Goal: Task Accomplishment & Management: Use online tool/utility

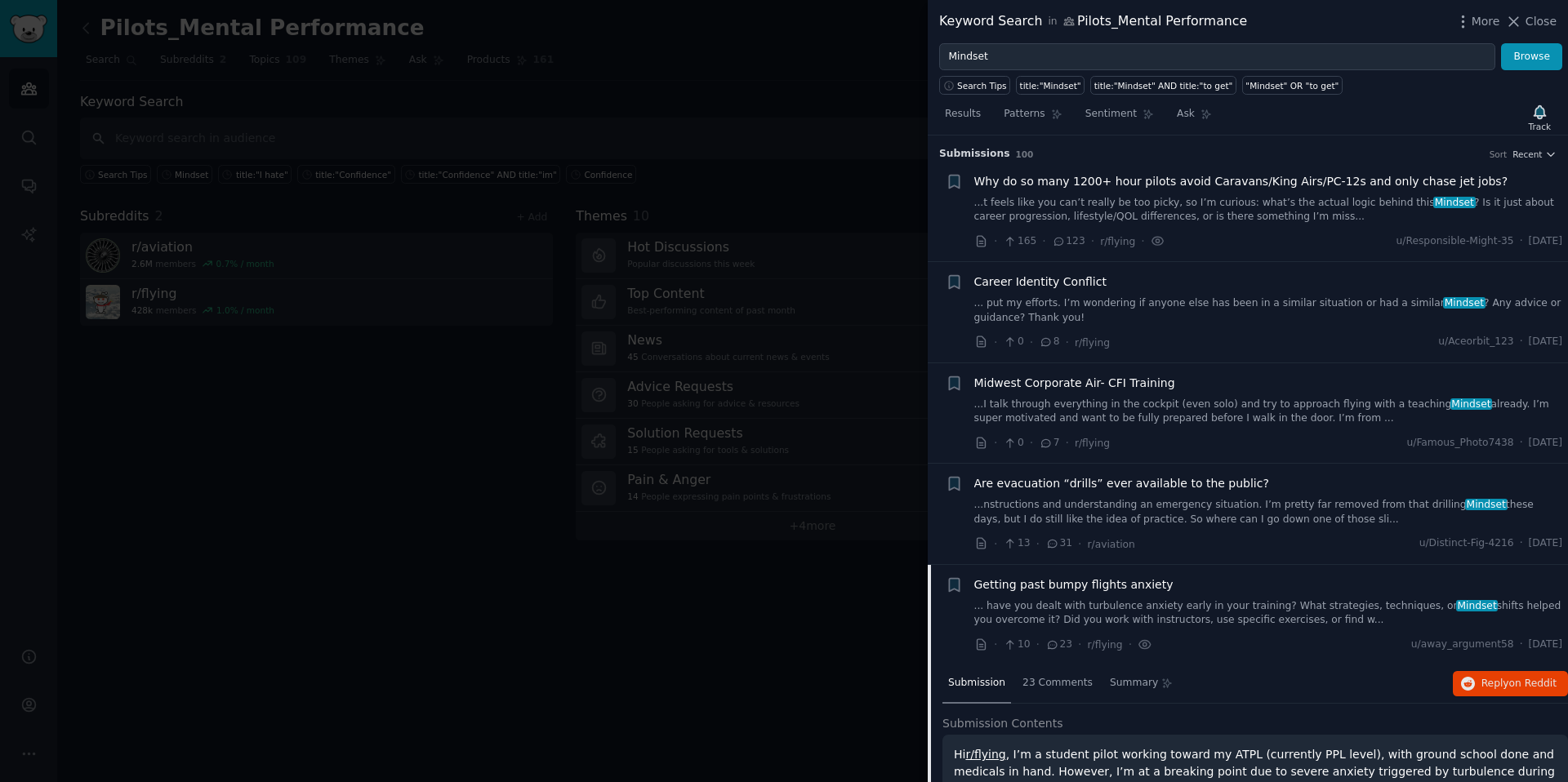
scroll to position [441, 0]
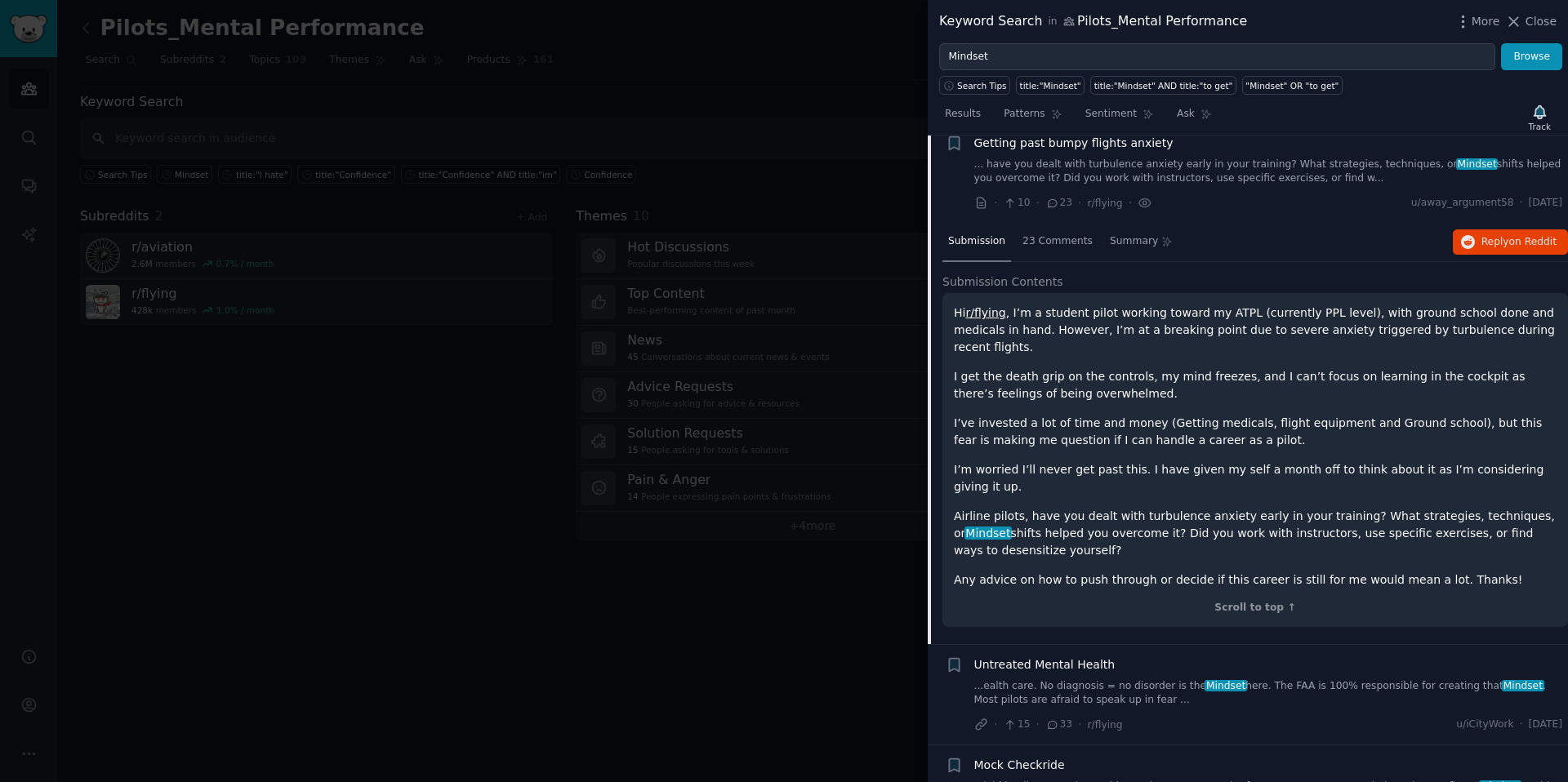
click at [512, 39] on div at bounding box center [784, 391] width 1568 height 782
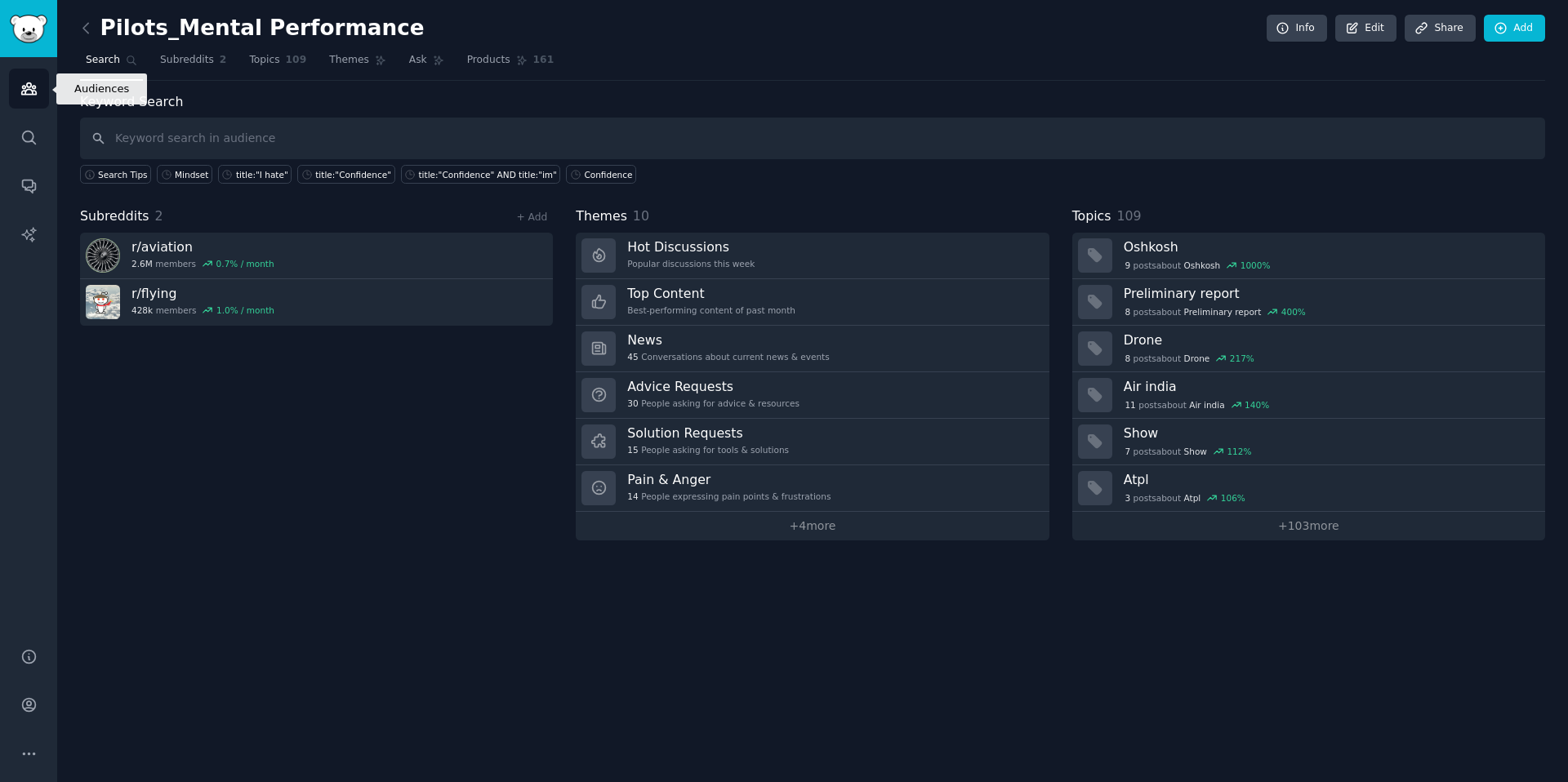
click at [30, 92] on icon "Sidebar" at bounding box center [29, 88] width 17 height 17
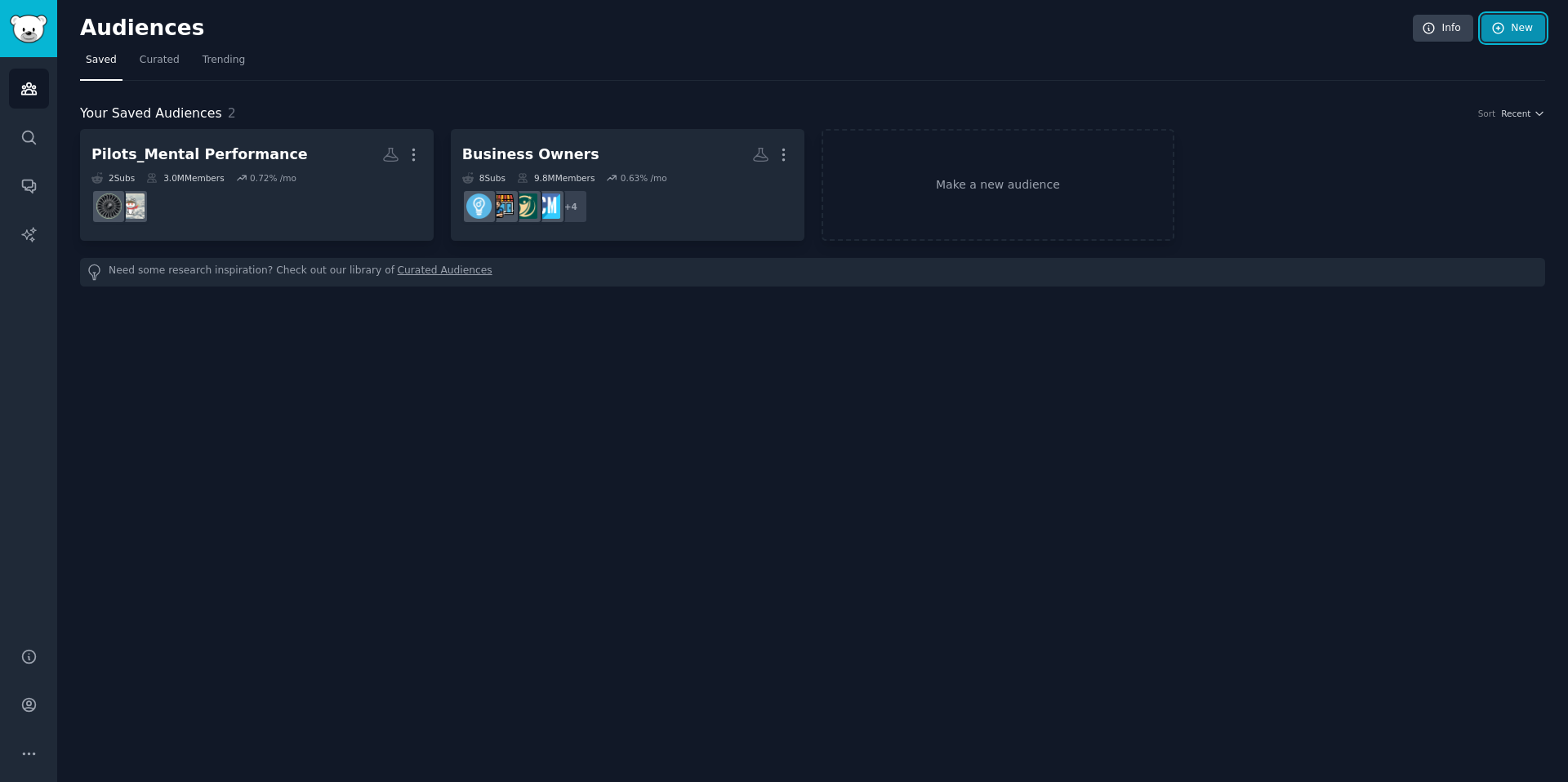
click at [1529, 25] on link "New" at bounding box center [1513, 28] width 63 height 28
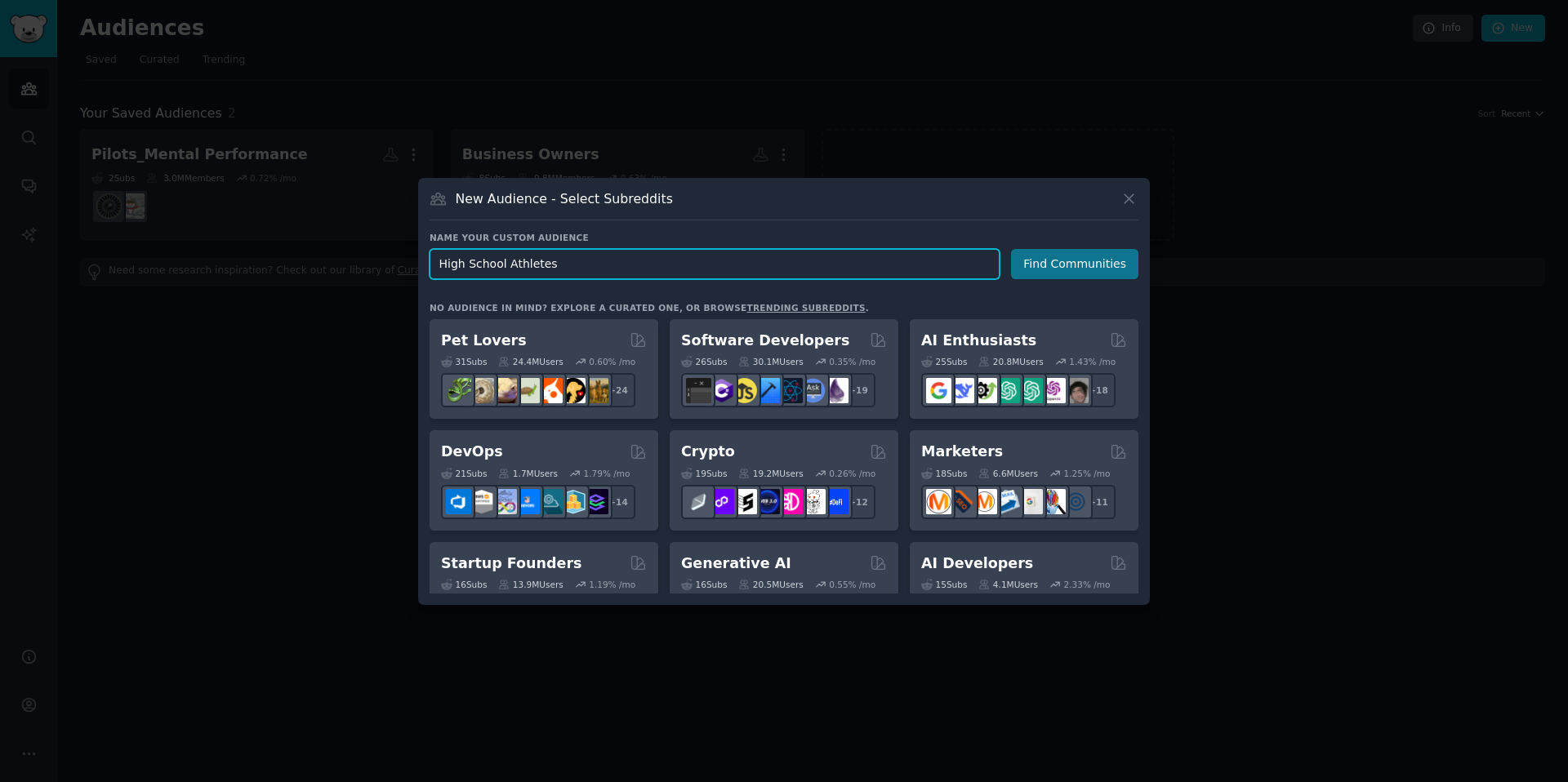
type input "High School Athletes"
click at [1075, 268] on button "Find Communities" at bounding box center [1074, 264] width 128 height 30
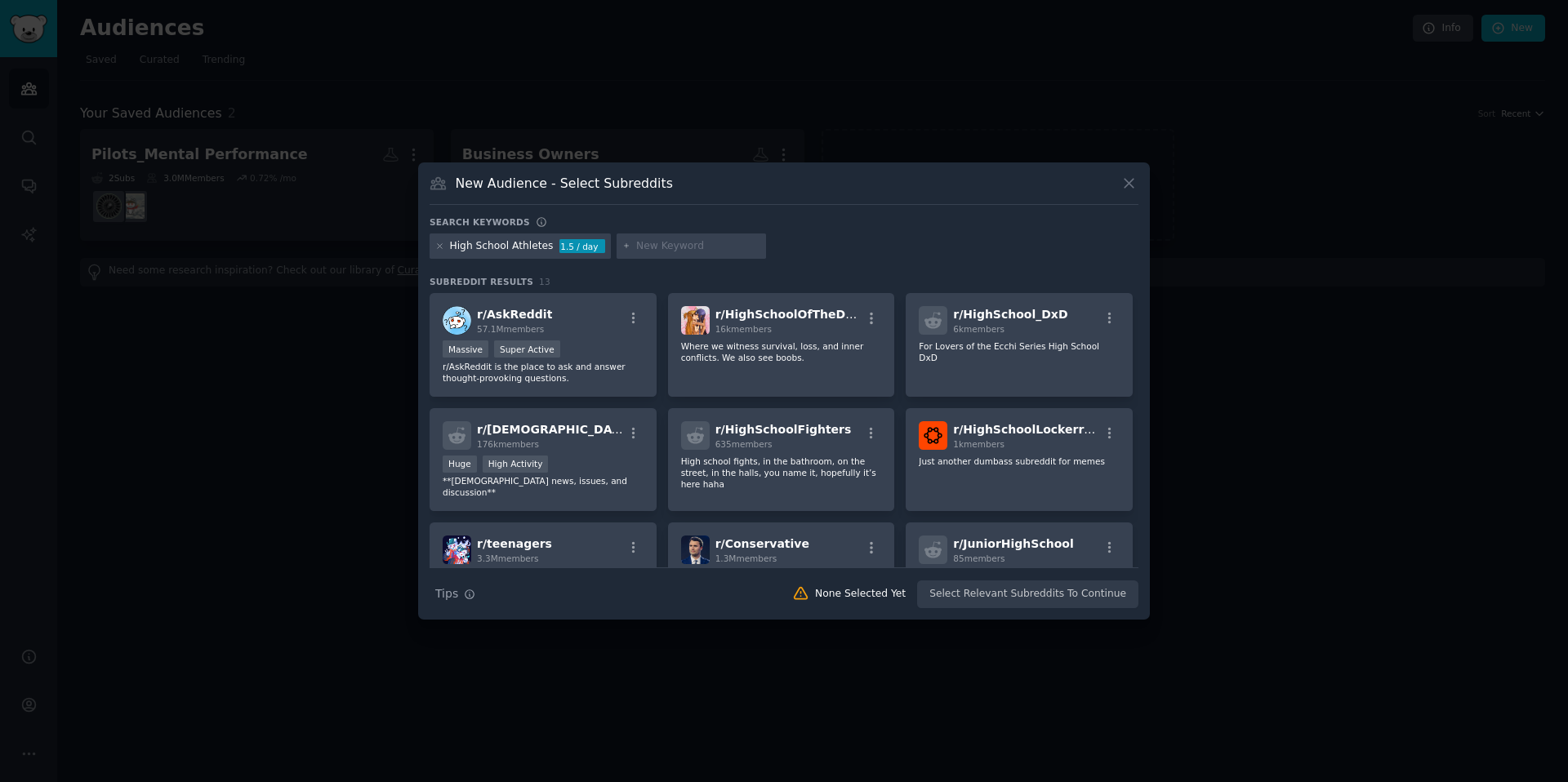
click at [673, 240] on input "text" at bounding box center [698, 246] width 124 height 14
type input "Athletes"
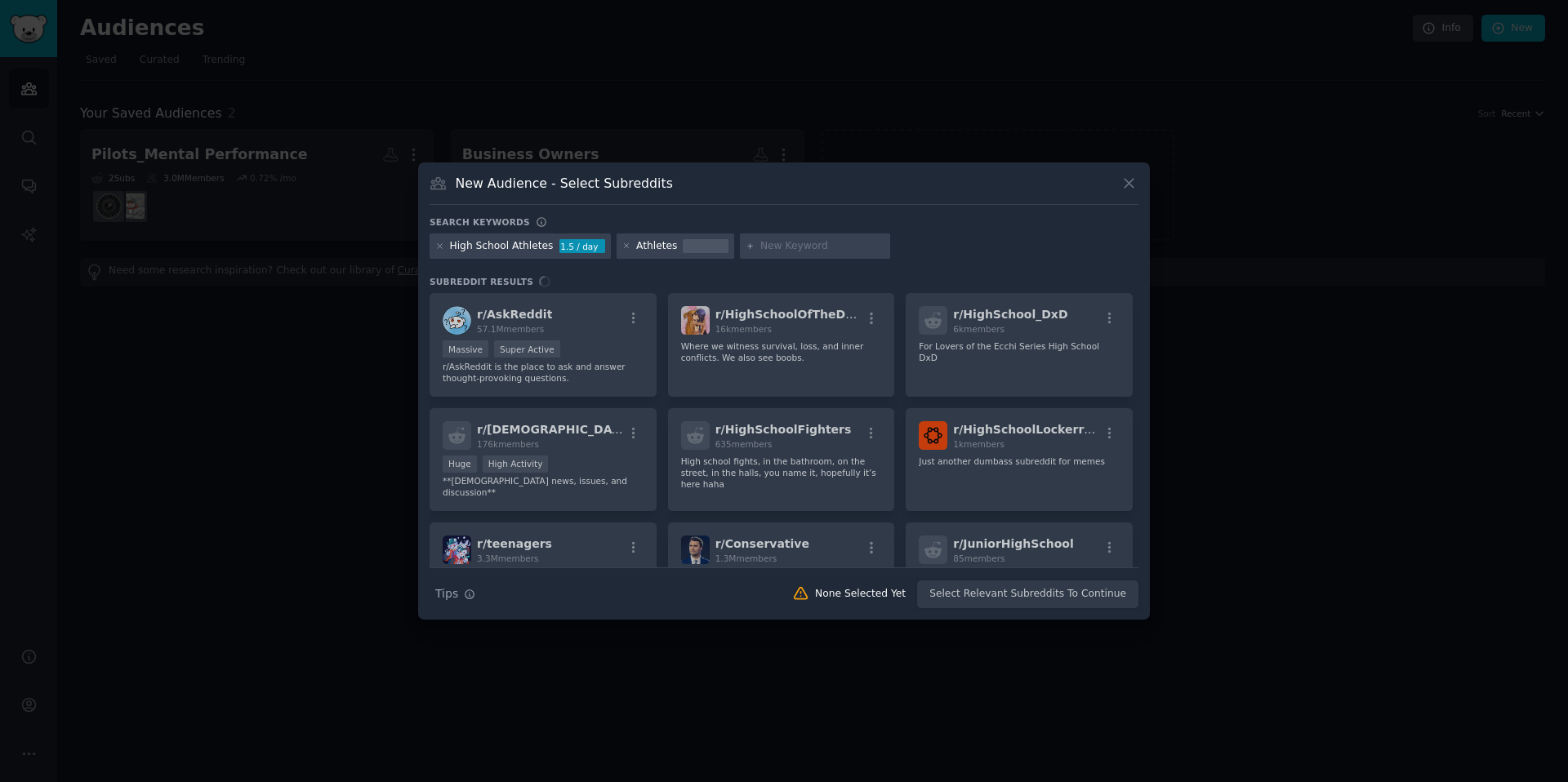
click at [765, 247] on input "text" at bounding box center [822, 246] width 124 height 14
type input "Coaching"
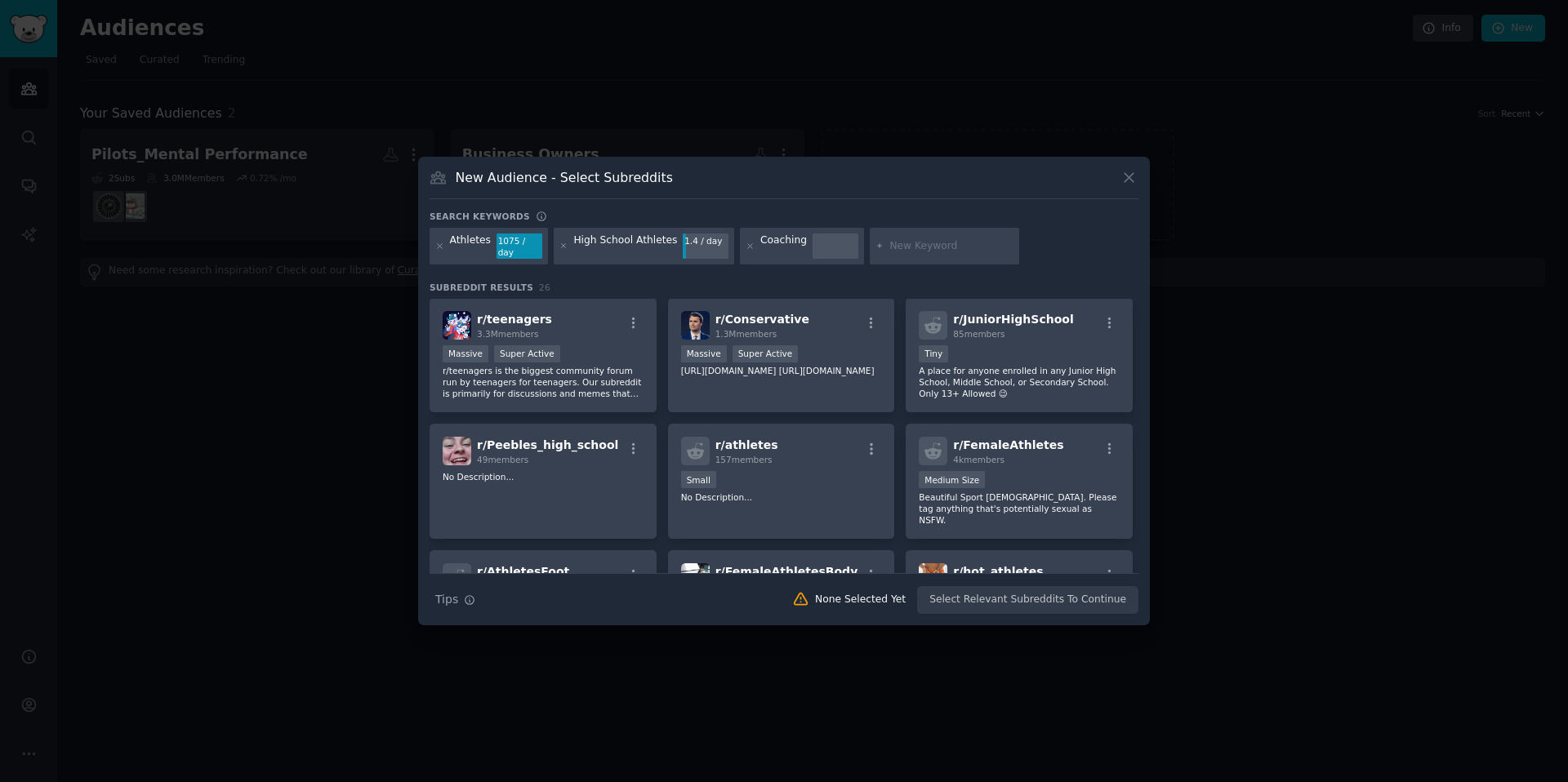
scroll to position [344, 0]
click at [1043, 448] on div "r/ FemaleAthletes 4k members" at bounding box center [1020, 452] width 201 height 29
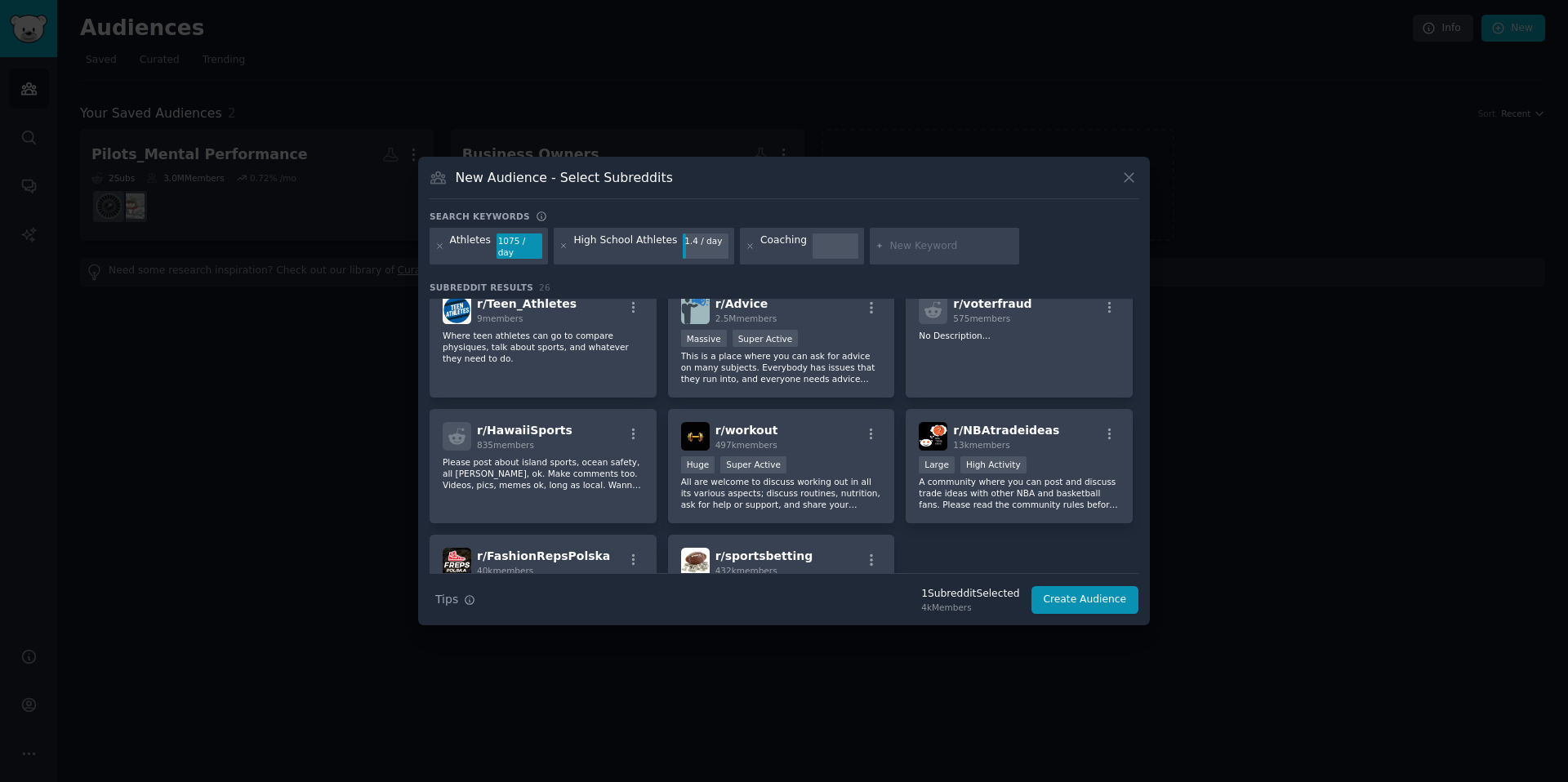
scroll to position [722, 0]
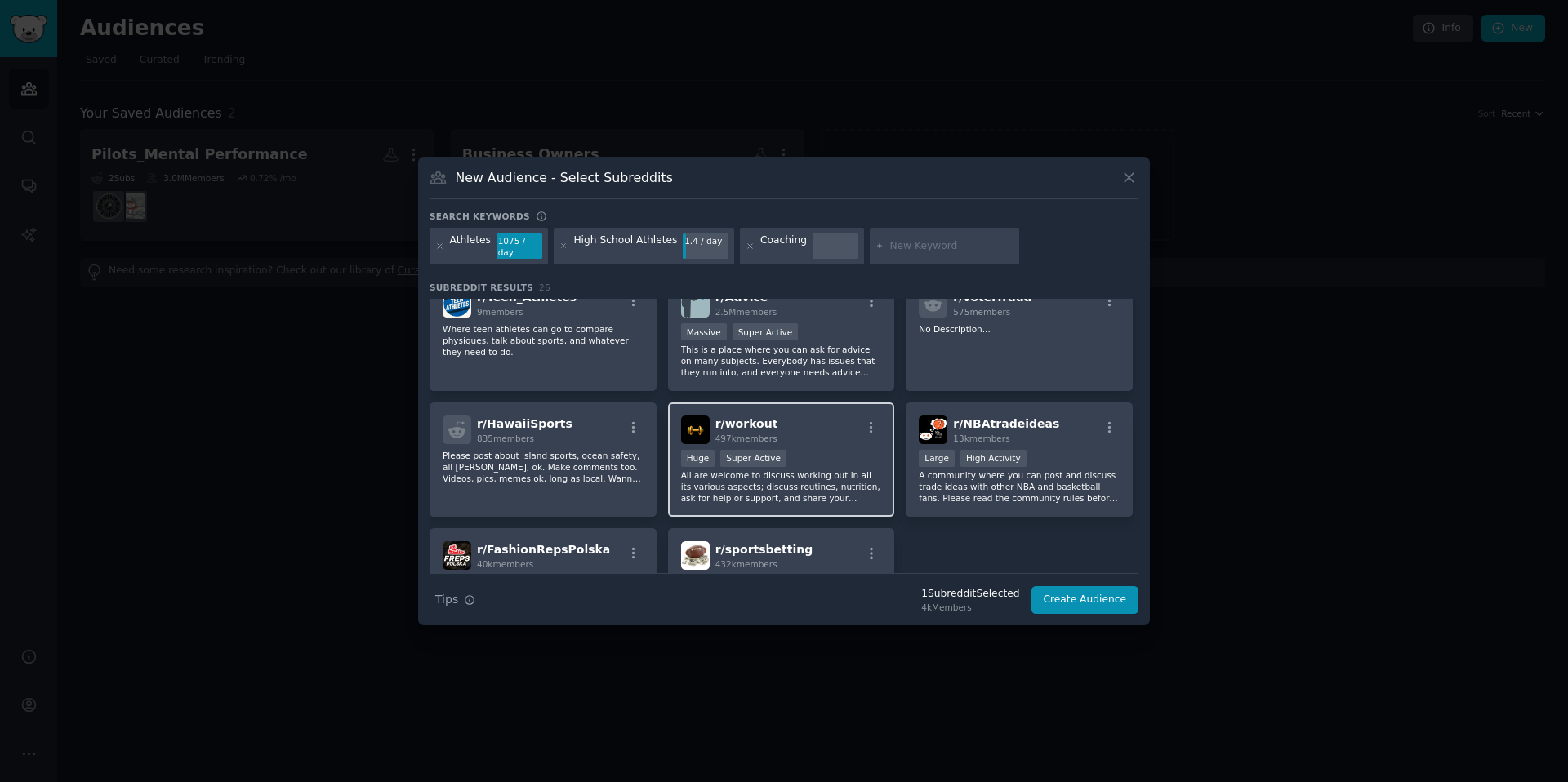
click at [804, 469] on p "All are welcome to discuss working out in all its various aspects; discuss rout…" at bounding box center [781, 487] width 201 height 34
click at [906, 248] on input "text" at bounding box center [951, 246] width 124 height 14
type input "Mindset"
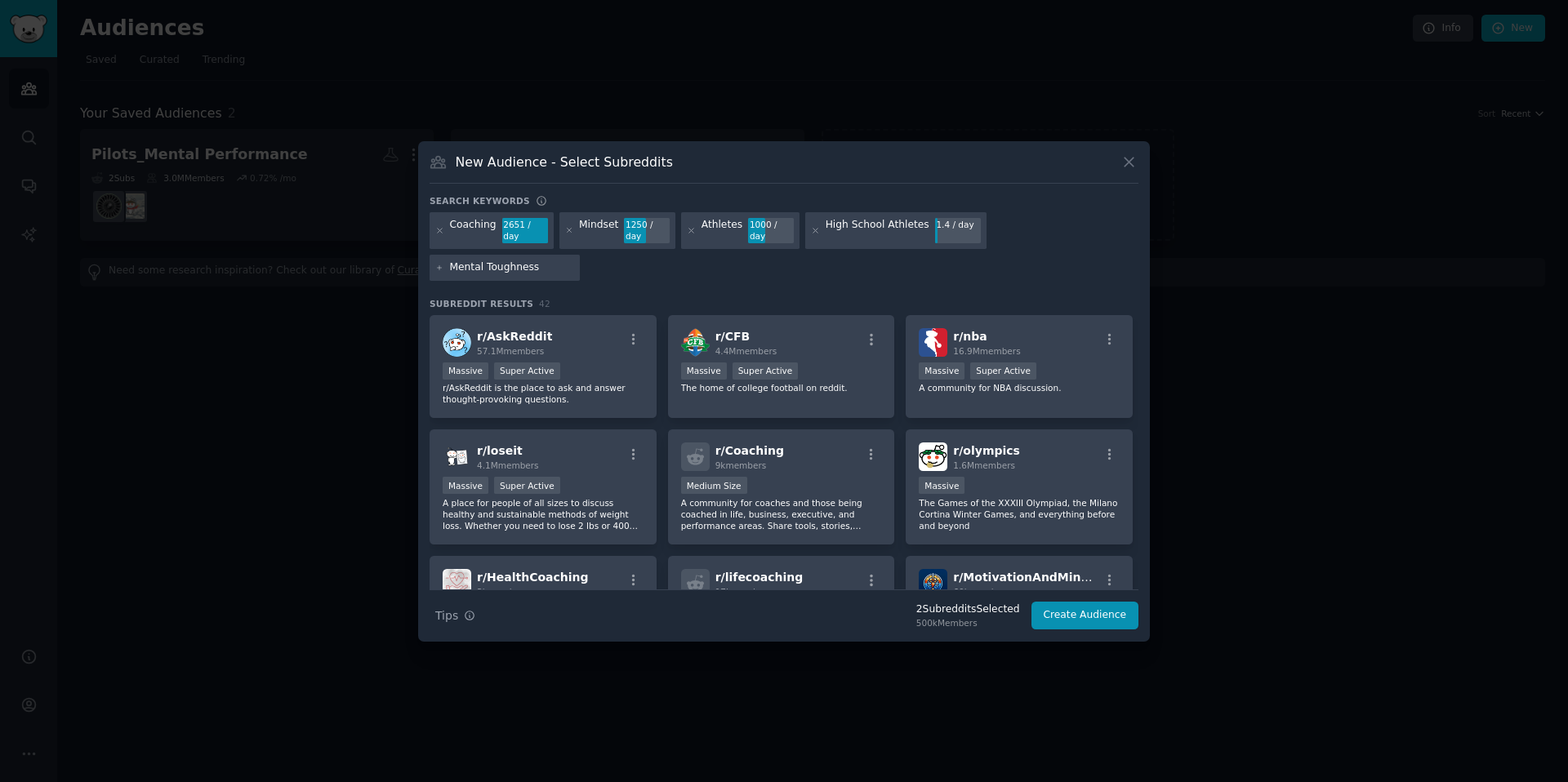
type input "Mental Toughness"
click at [813, 233] on icon at bounding box center [815, 230] width 5 height 5
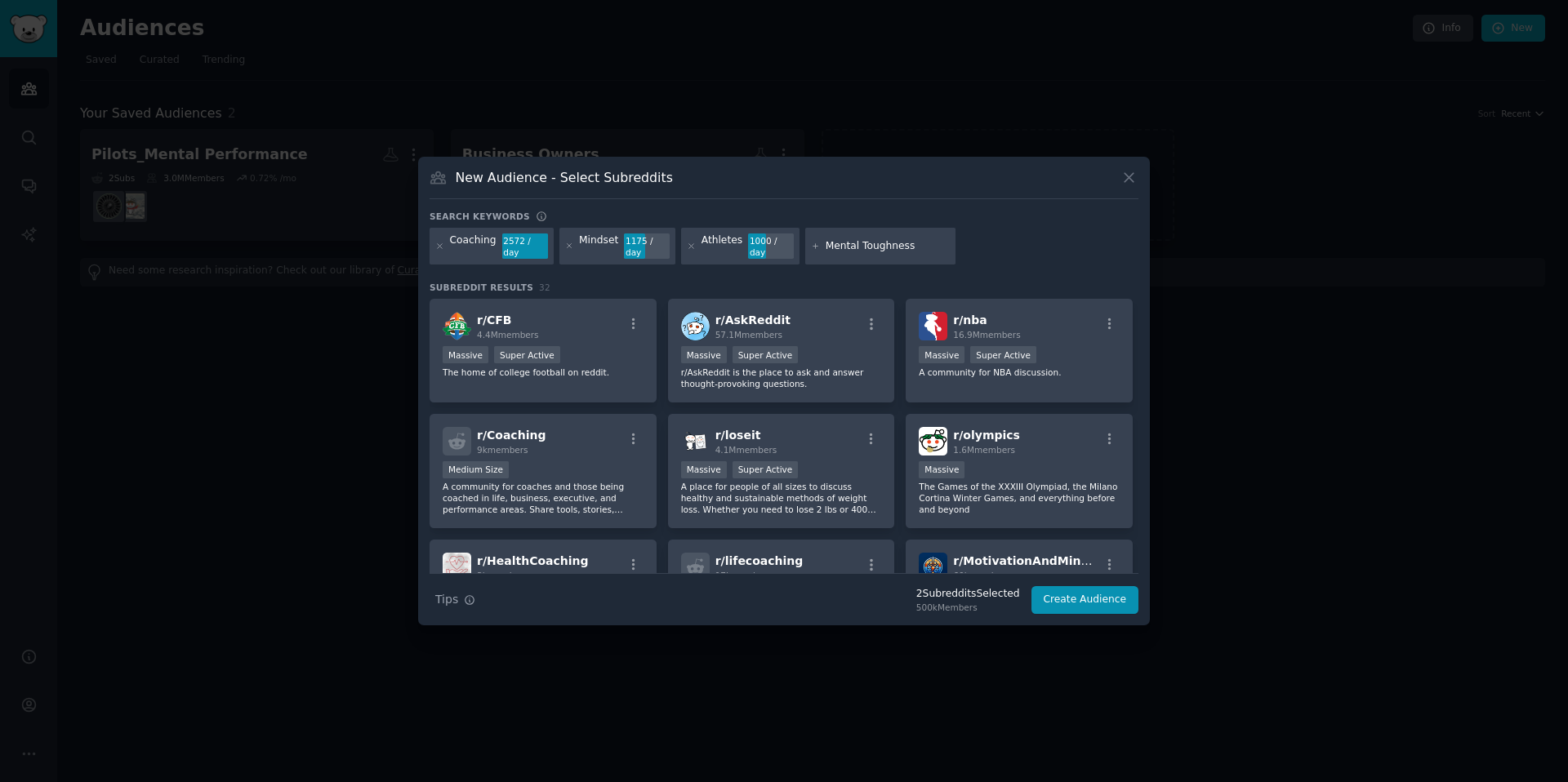
click at [1017, 252] on div "Coaching 2572 / day Mindset 1175 / day Athletes 1000 / day Mental Toughness" at bounding box center [784, 249] width 709 height 43
click at [811, 247] on icon at bounding box center [816, 246] width 9 height 9
click at [811, 246] on icon at bounding box center [816, 246] width 9 height 9
click at [849, 245] on input "Mental Toughness" at bounding box center [887, 246] width 124 height 14
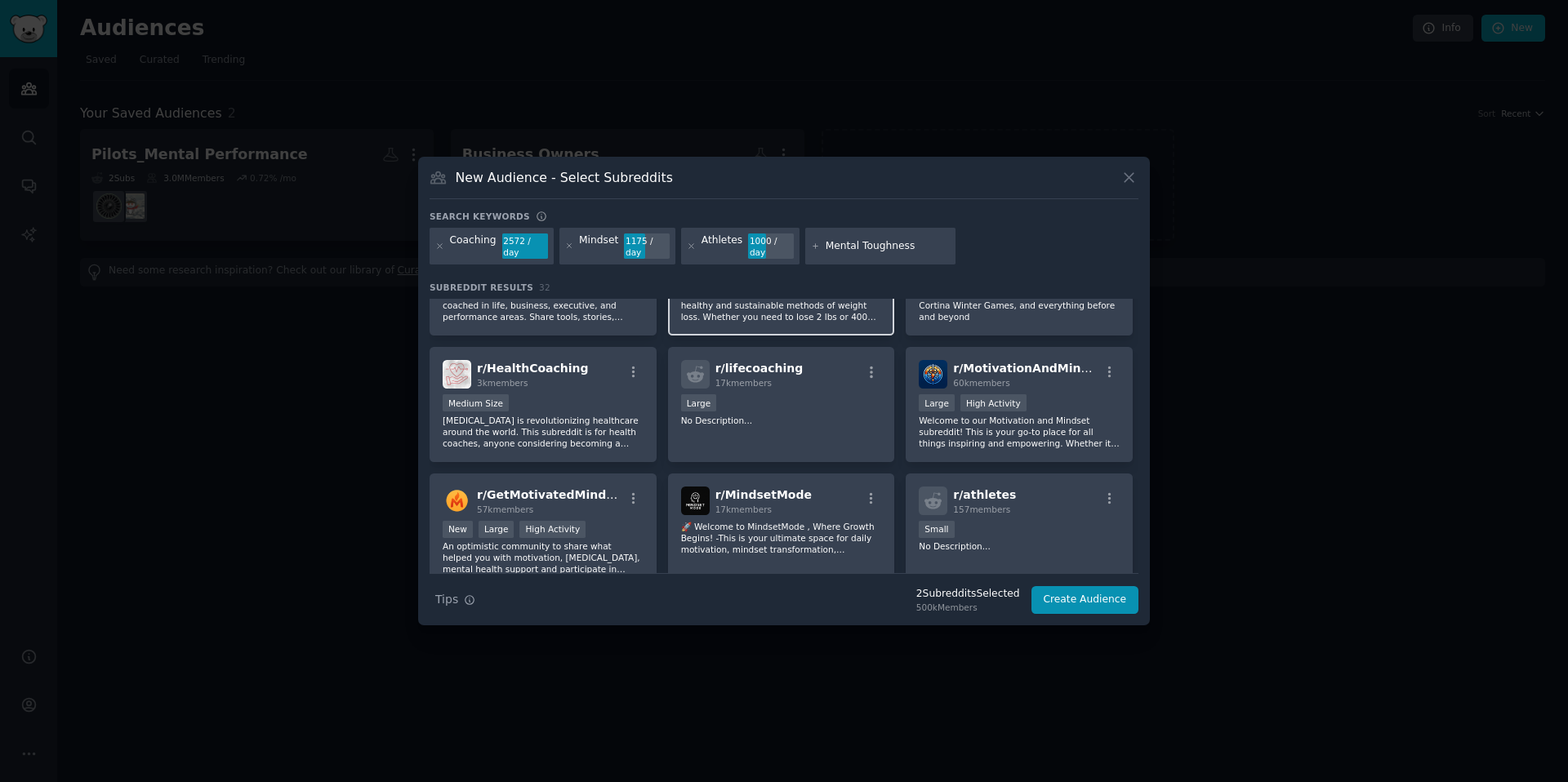
scroll to position [194, 0]
click at [1025, 364] on span "r/ MotivationAndMindset" at bounding box center [1031, 366] width 156 height 13
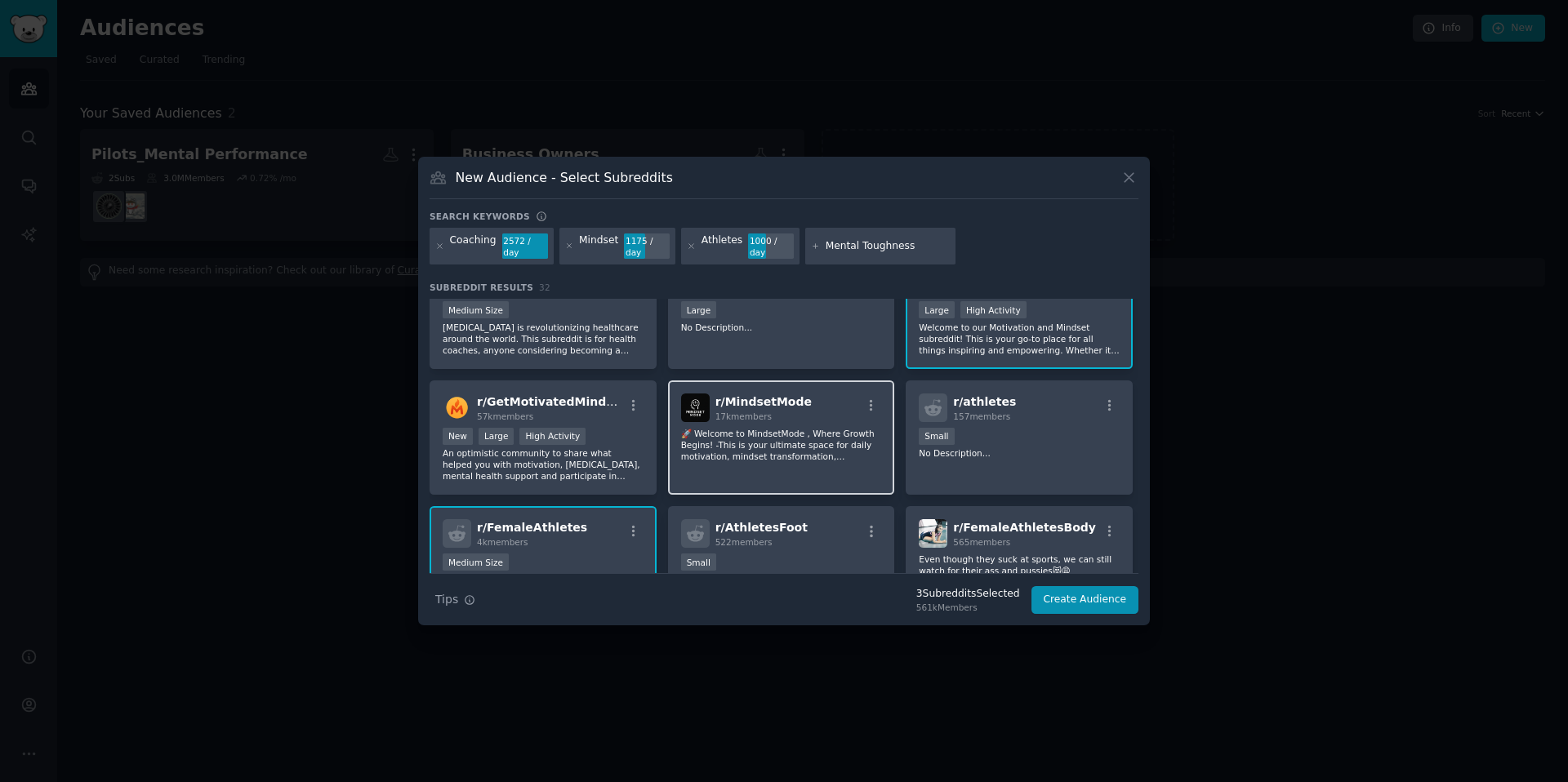
scroll to position [293, 0]
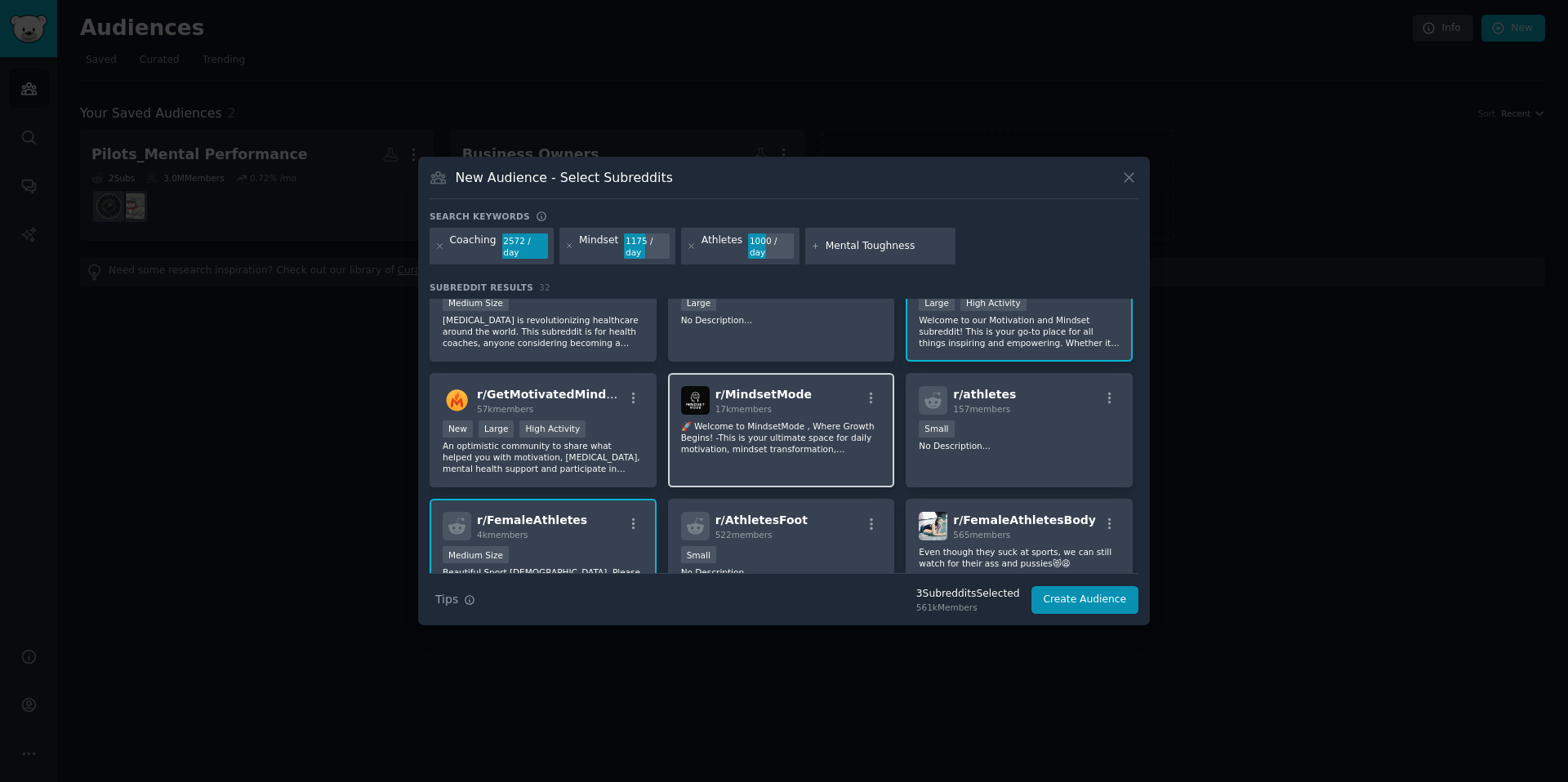
click at [779, 415] on div "r/ MindsetMode 17k members 🚀 Welcome to MindsetMode , Where Growth Begins! -Thi…" at bounding box center [781, 430] width 227 height 115
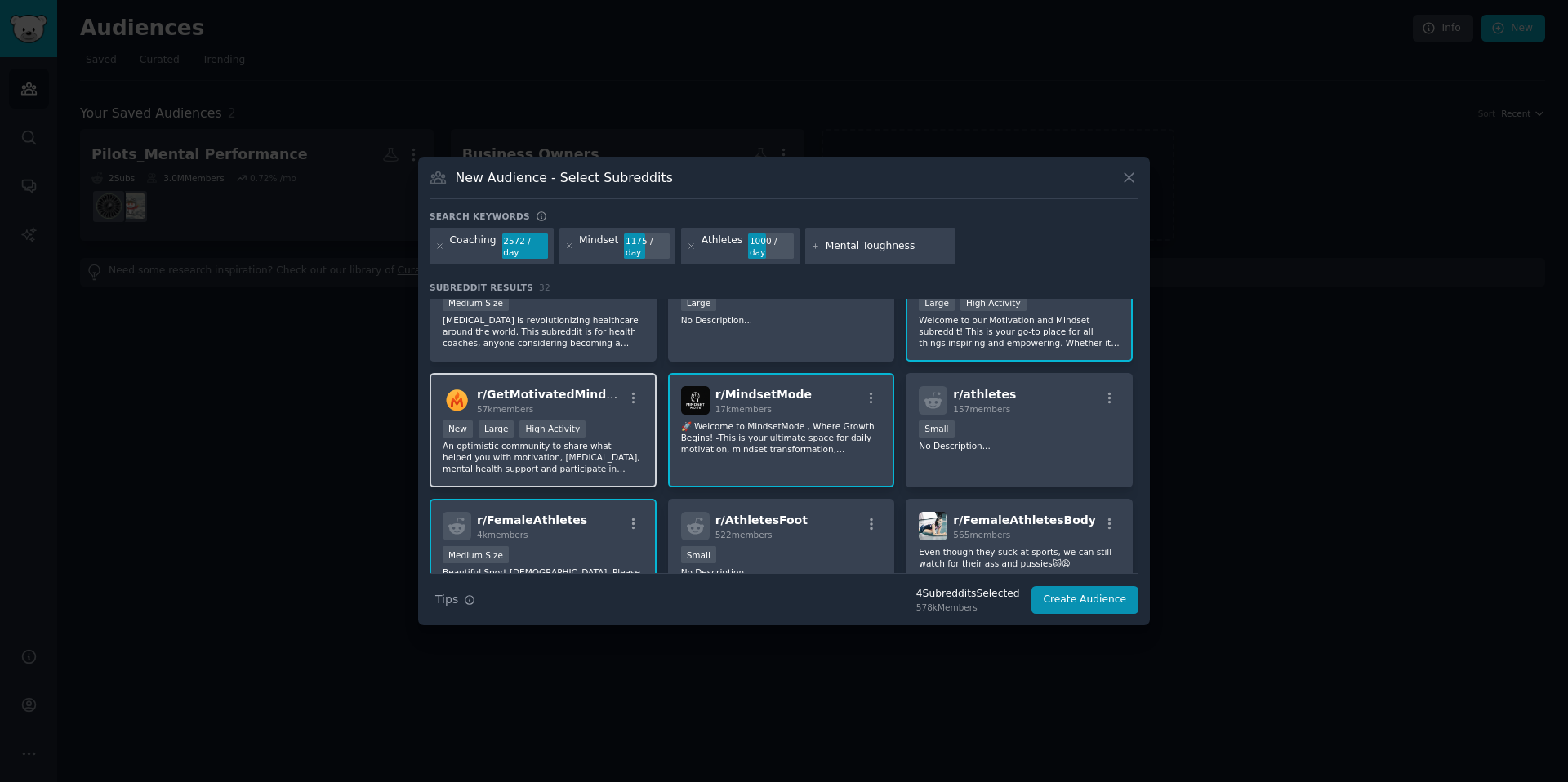
click at [593, 449] on p "An optimistic community to share what helped you with motivation, [MEDICAL_DATA…" at bounding box center [543, 458] width 201 height 34
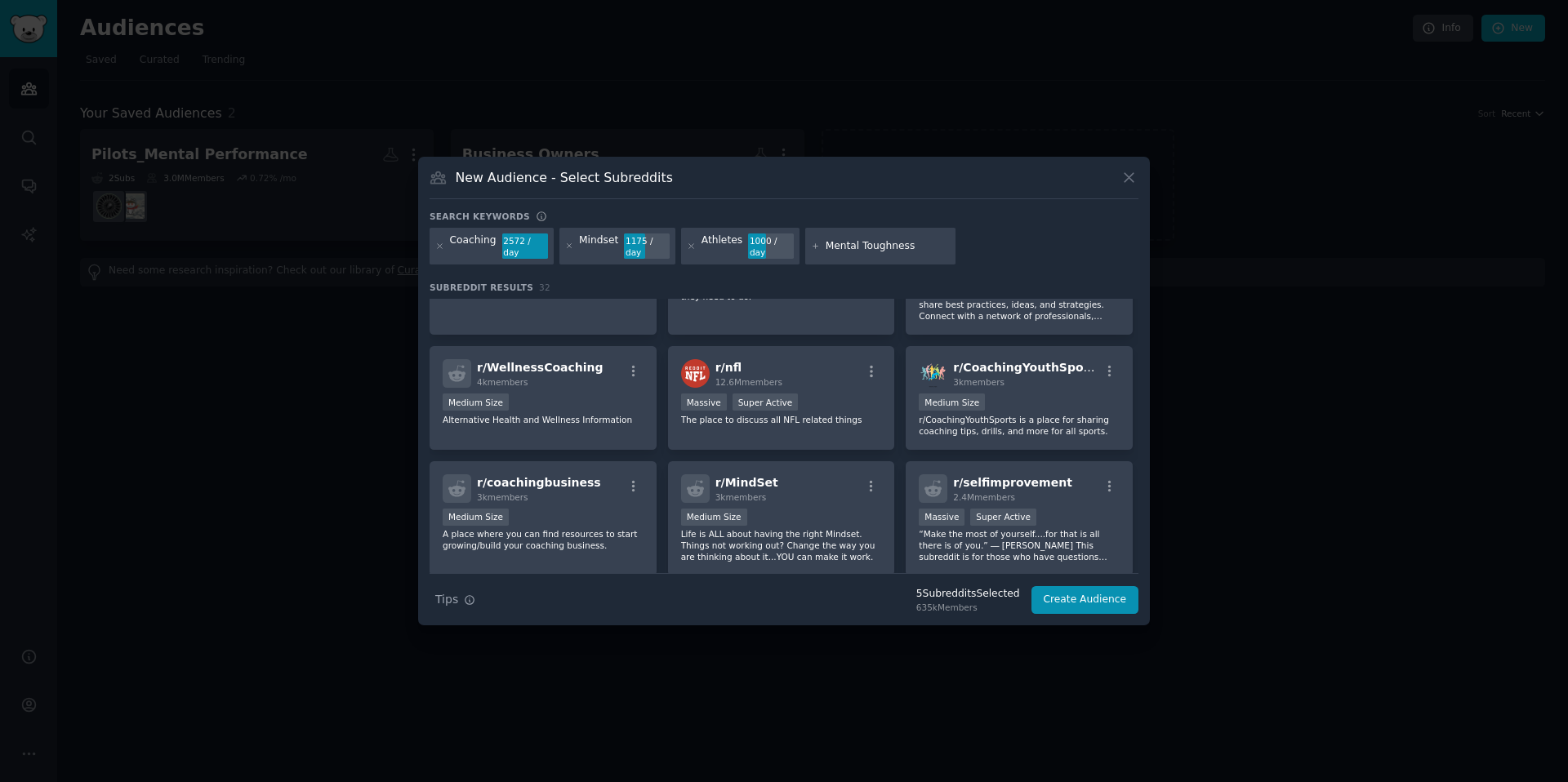
scroll to position [717, 0]
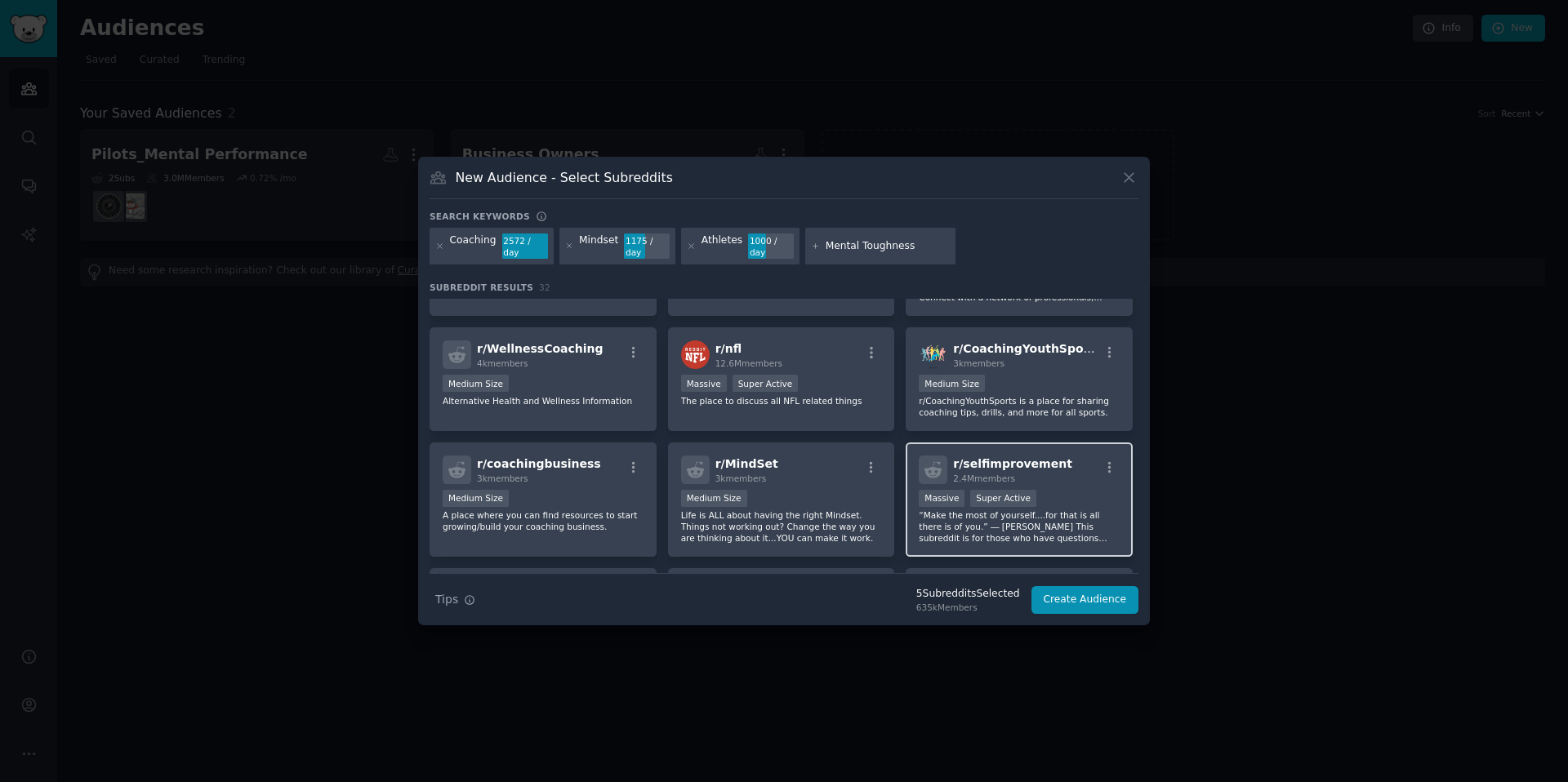
click at [1048, 473] on div "2.4M members" at bounding box center [1012, 478] width 120 height 12
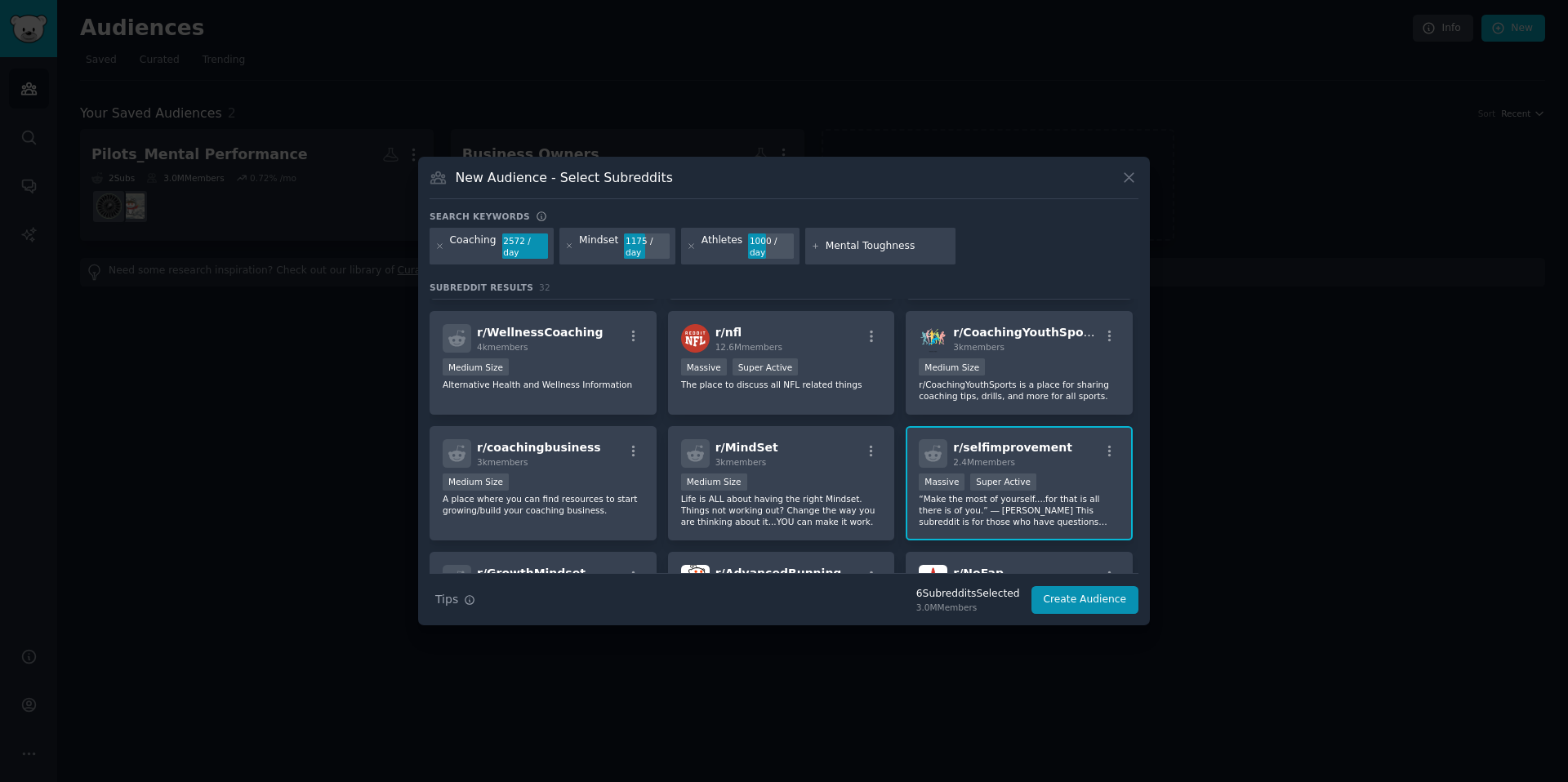
scroll to position [736, 0]
click at [1012, 339] on div "3k members" at bounding box center [1025, 344] width 146 height 12
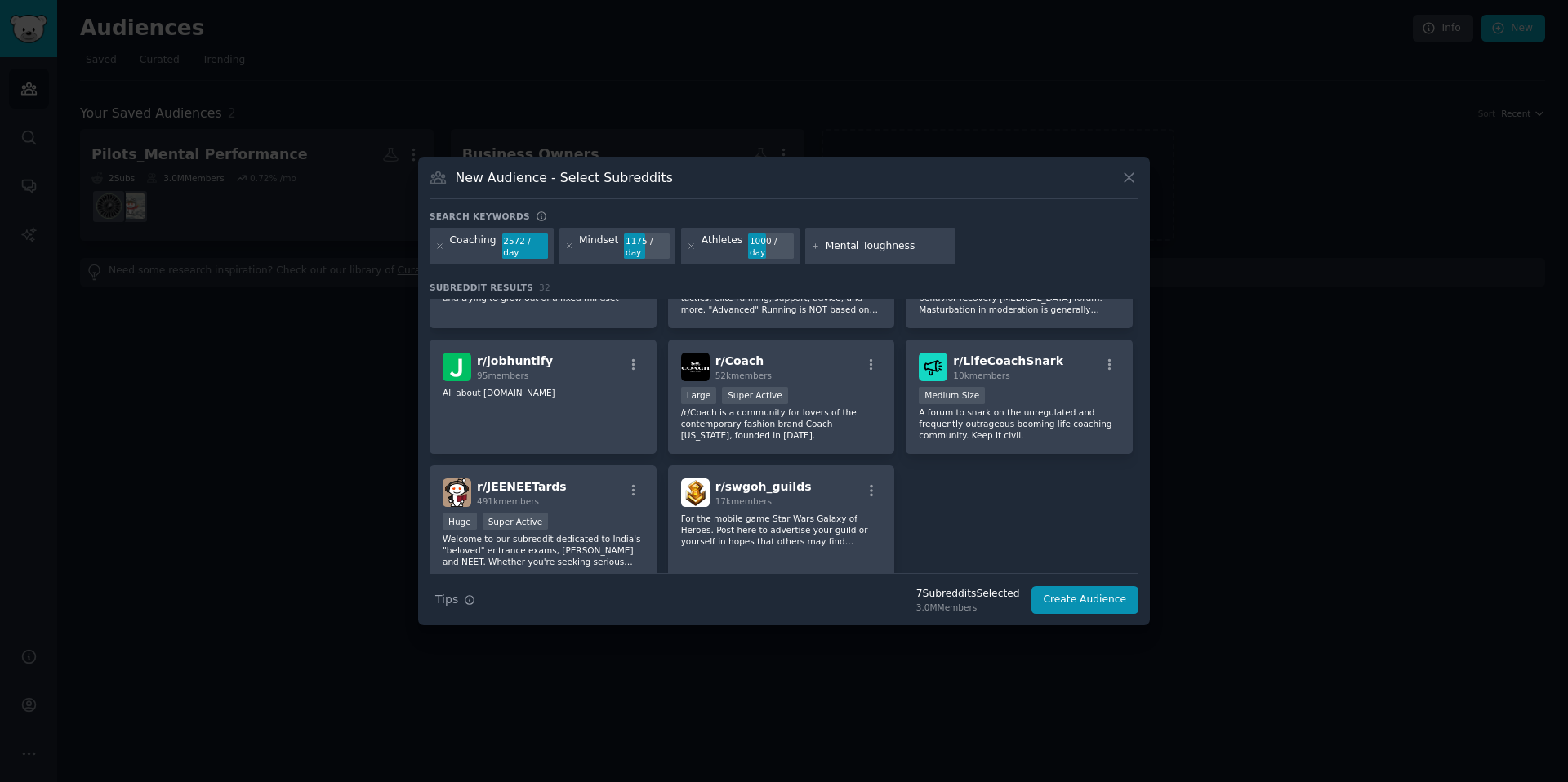
scroll to position [1125, 0]
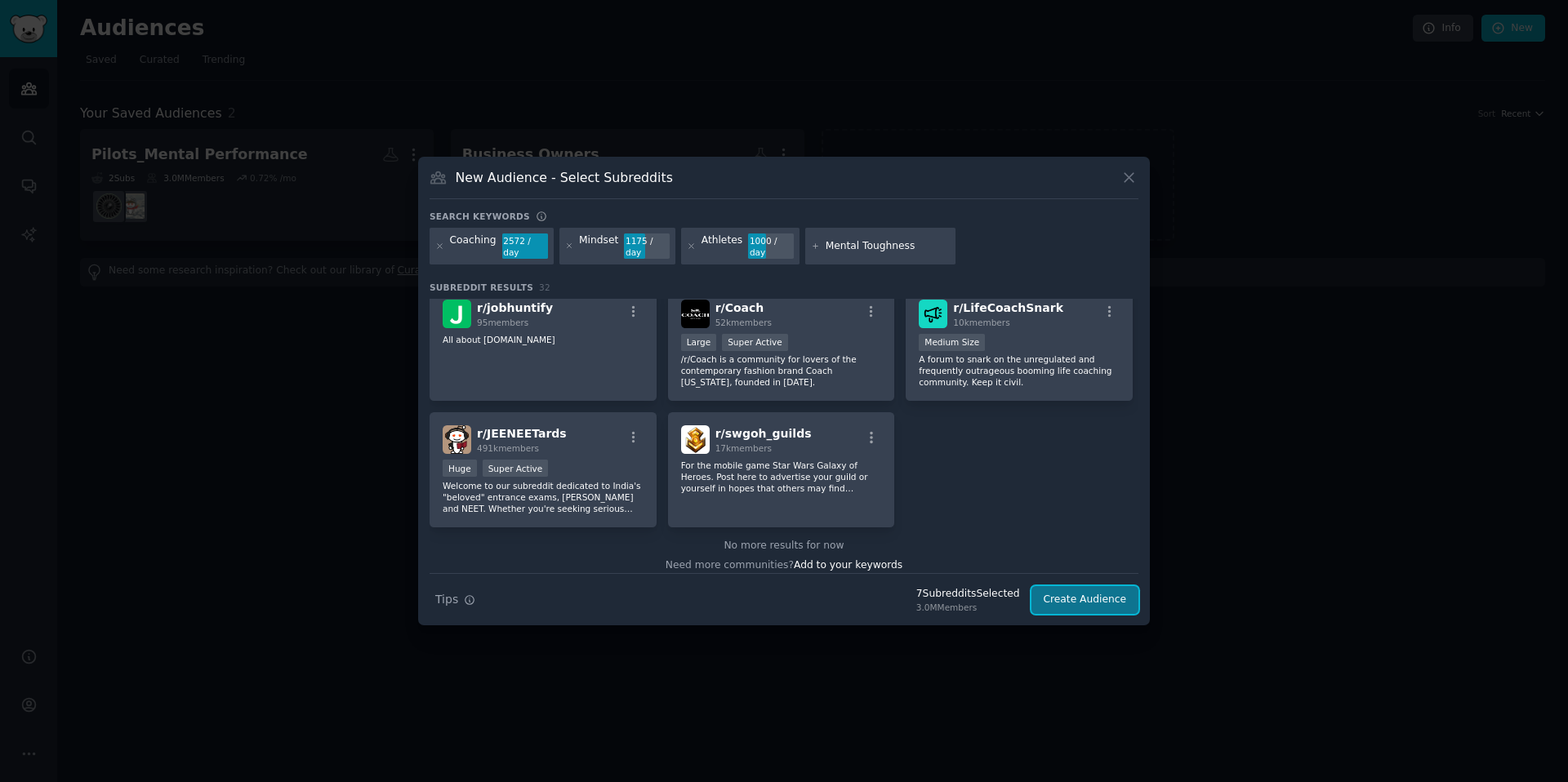
click at [1089, 599] on button "Create Audience" at bounding box center [1085, 600] width 108 height 28
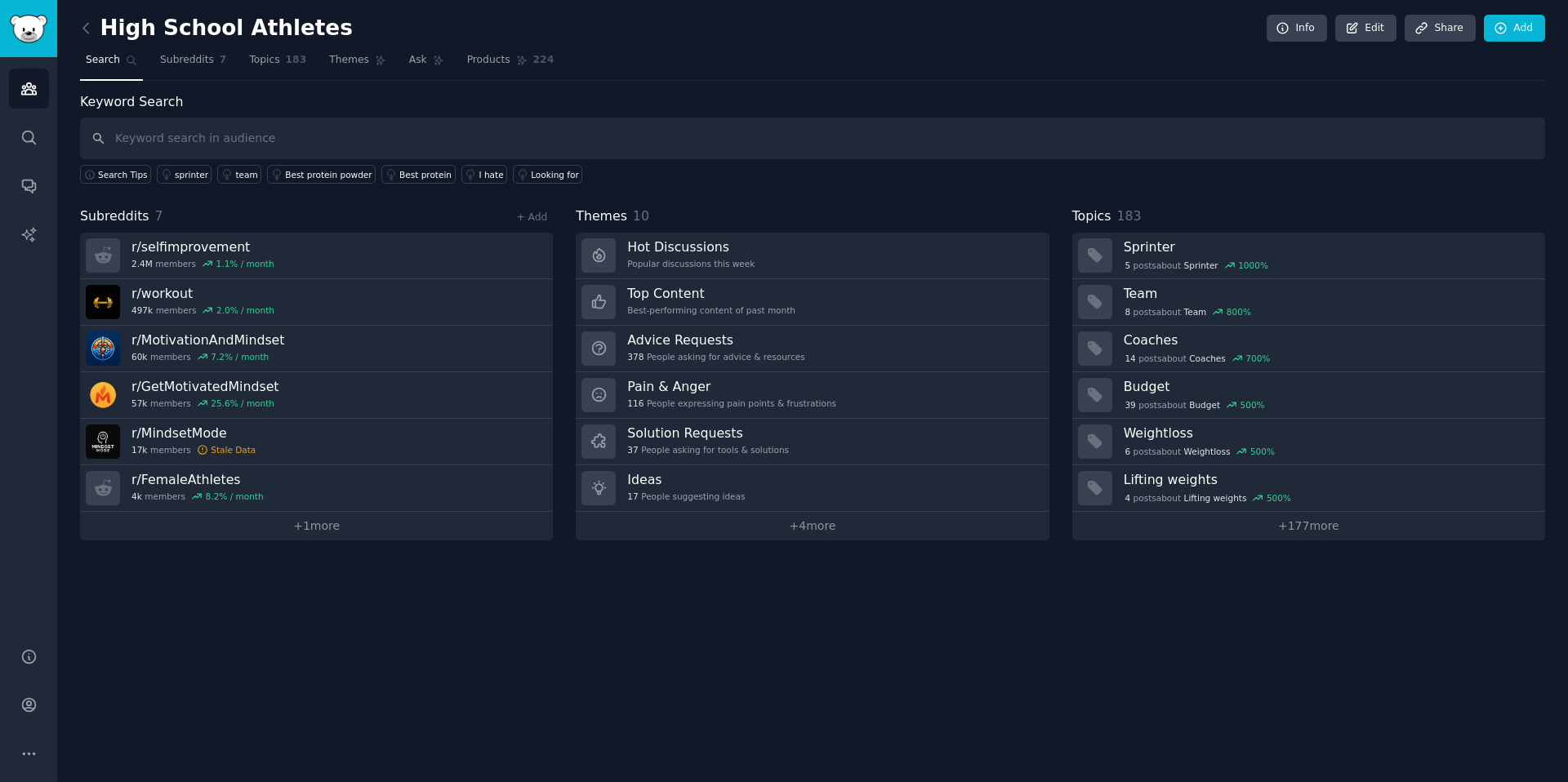
click at [256, 31] on h2 "High School Athletes" at bounding box center [216, 28] width 273 height 26
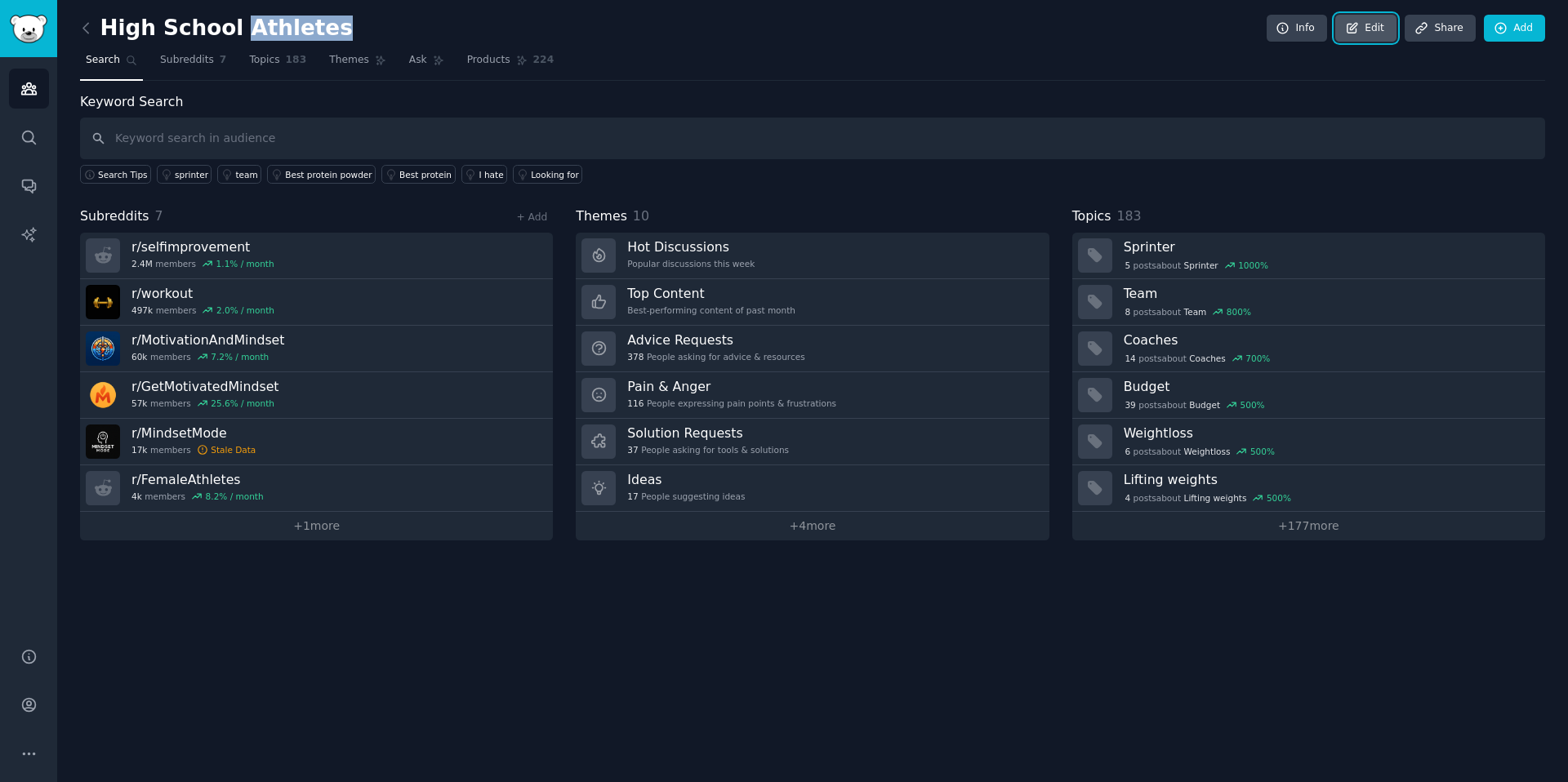
click at [1364, 23] on link "Edit" at bounding box center [1366, 28] width 62 height 28
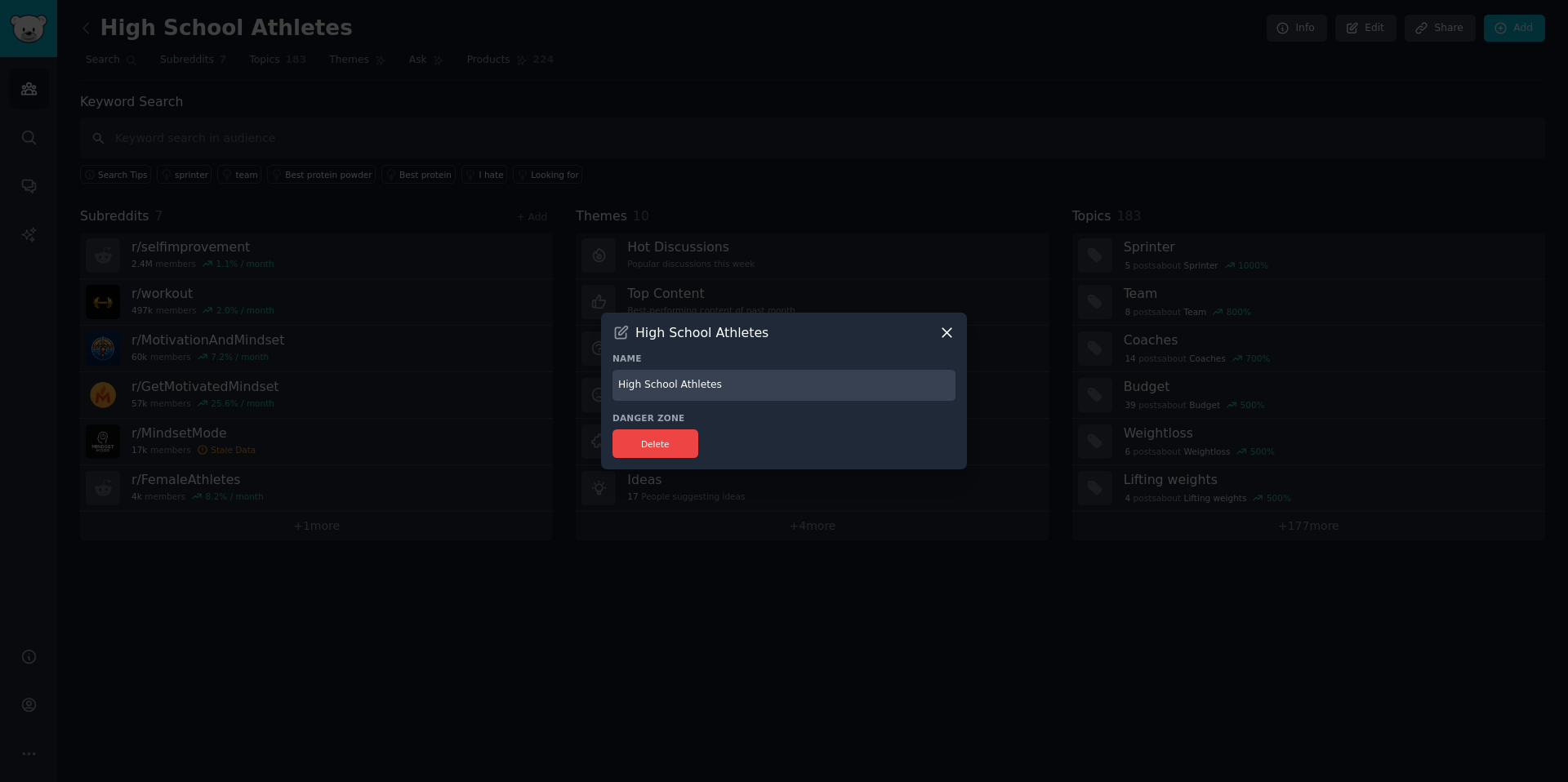
click at [707, 376] on input "High School Athletes" at bounding box center [784, 385] width 343 height 32
type input "Mindset"
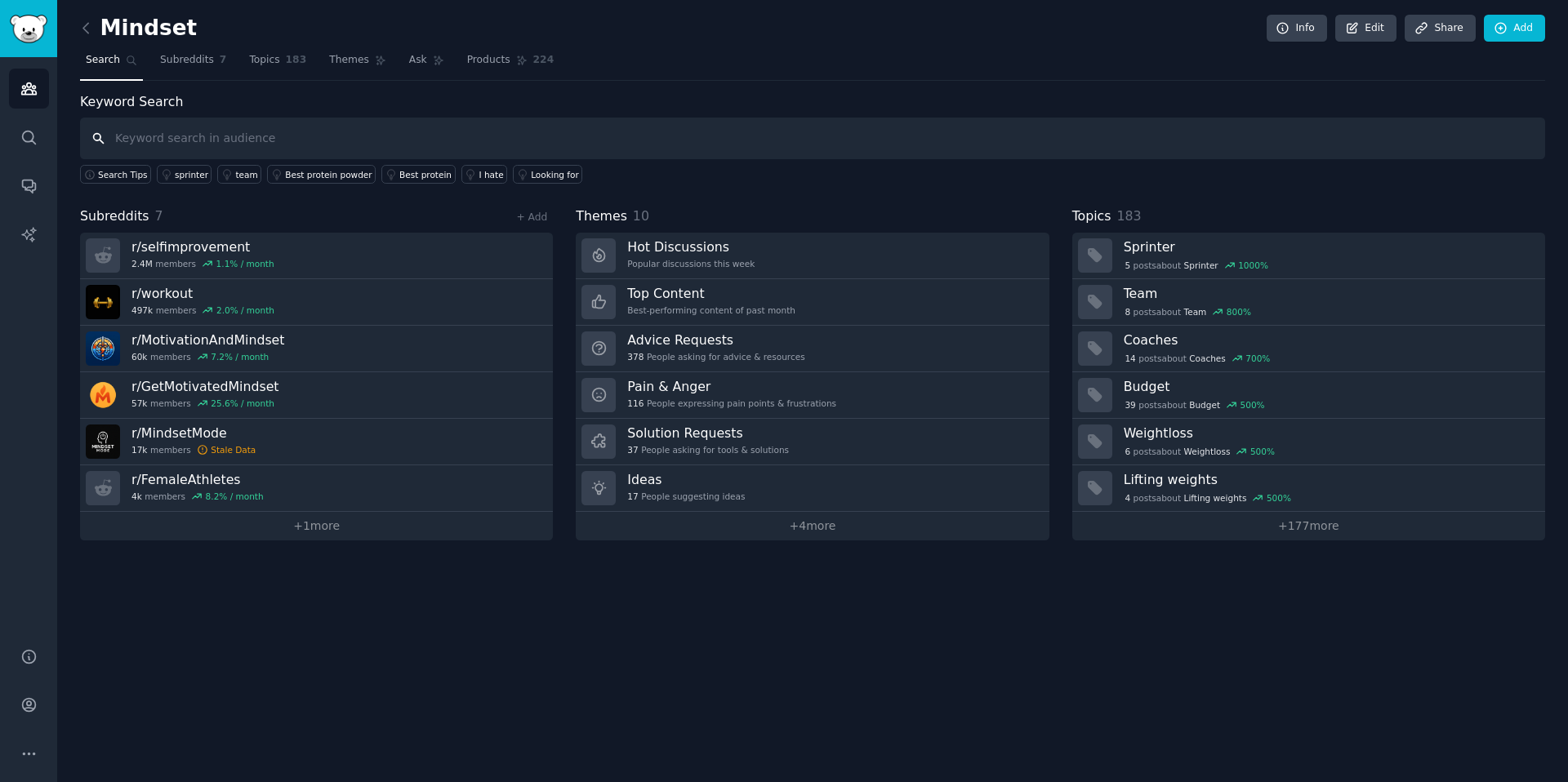
click at [177, 139] on input "text" at bounding box center [812, 139] width 1465 height 42
type input "mindset"
